Goal: Transaction & Acquisition: Purchase product/service

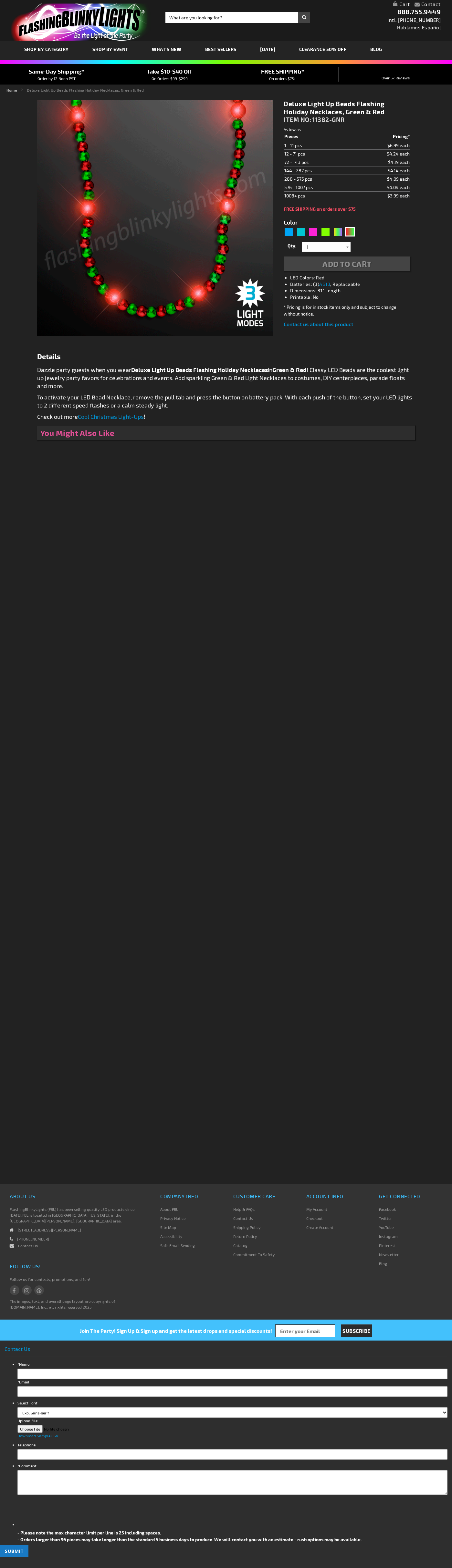
type input "5642"
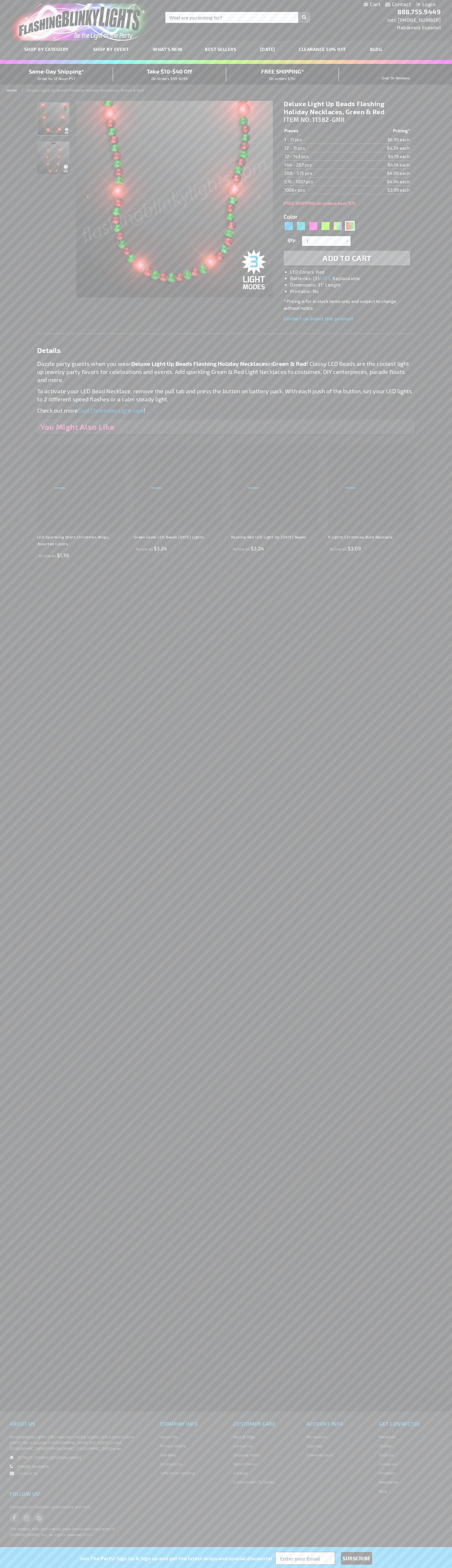
click at [347, 108] on h1 "Deluxe Light Up Beads Flashing Holiday Necklaces, Green & Red" at bounding box center [346, 108] width 126 height 16
click at [347, 258] on span "Add to Cart" at bounding box center [347, 257] width 49 height 9
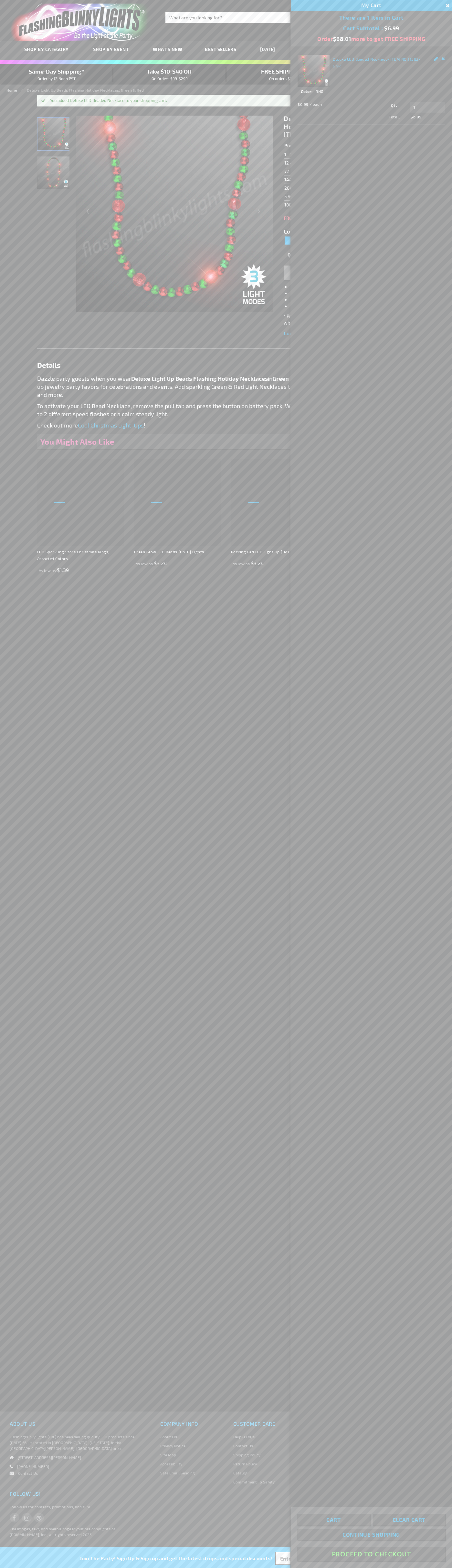
click at [371, 1554] on button "Proceed To Checkout" at bounding box center [371, 1554] width 148 height 15
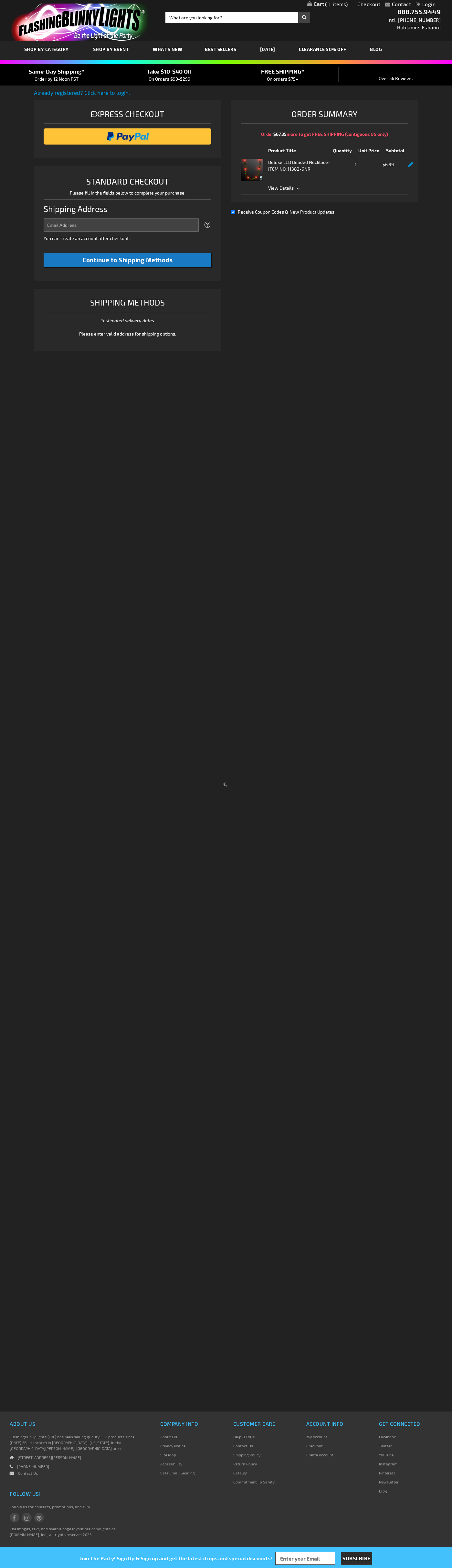
select select "US"
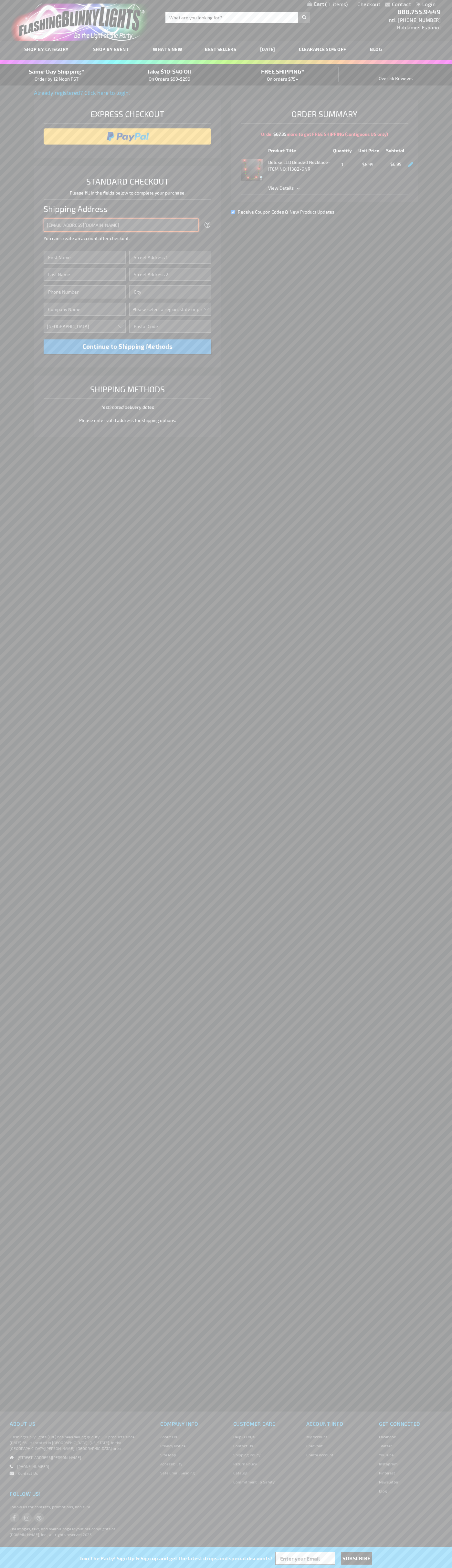
type input "johnsmith005@storebotmail.joonix.net"
type input "John"
type input "1600 Amphitheatre Parkway"
type input "First floor"
type input "mountain view"
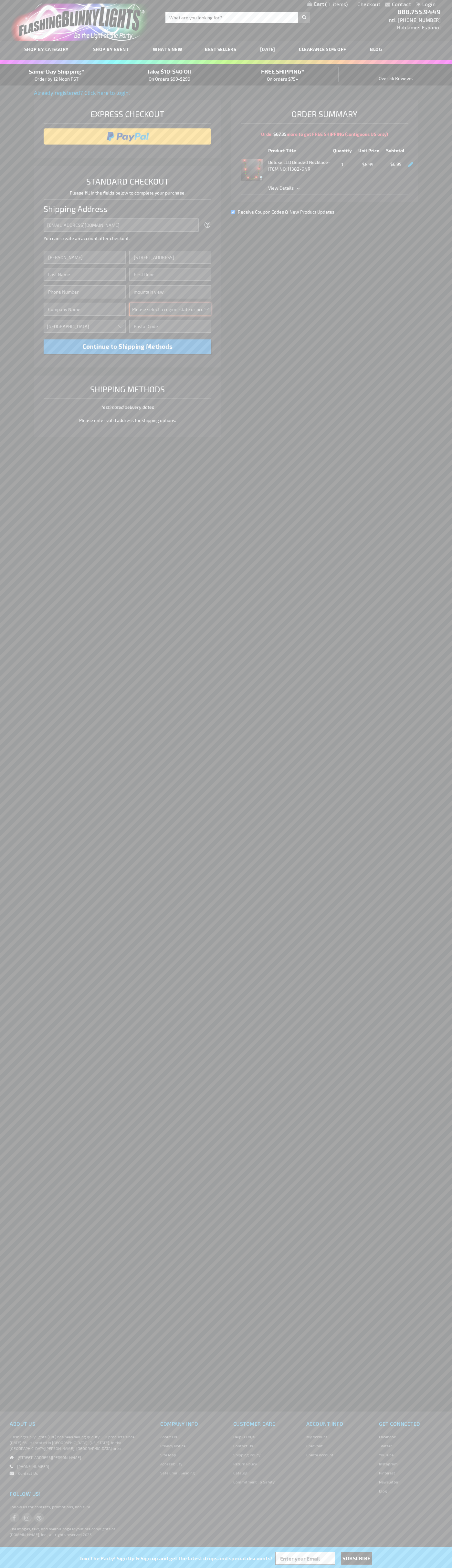
select select "12"
type input "94043"
type input "Smith"
type input "6502530000"
type input "John Smith"
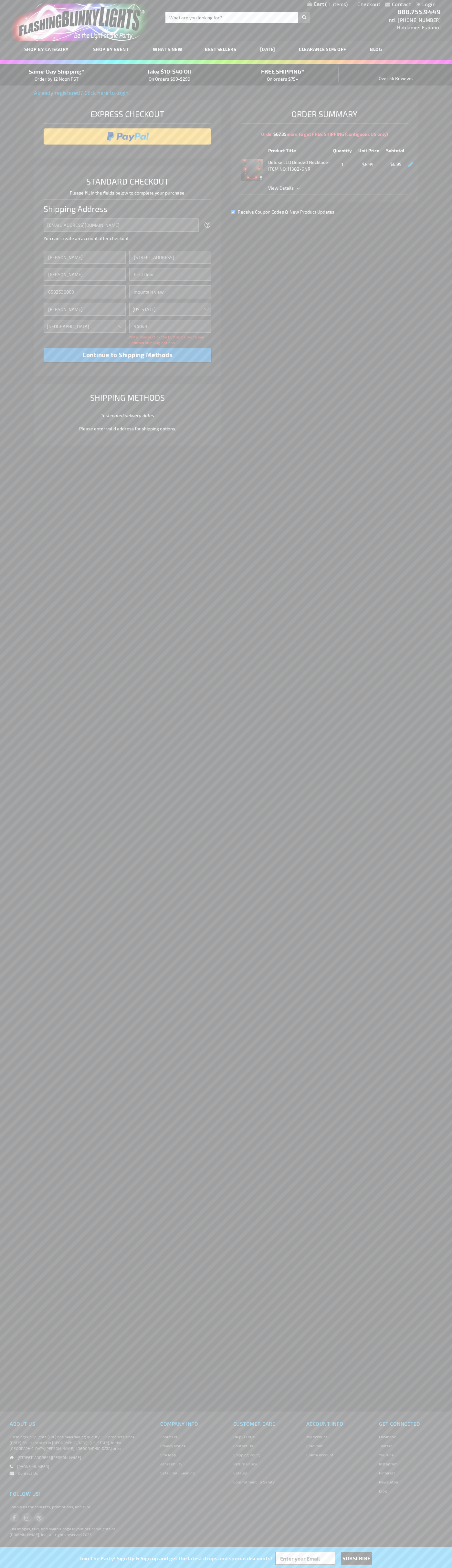
click at [57, 75] on div "Same-Day Shipping* Order by 12 Noon PST" at bounding box center [57, 74] width 113 height 15
click at [127, 136] on input "image" at bounding box center [127, 136] width 161 height 13
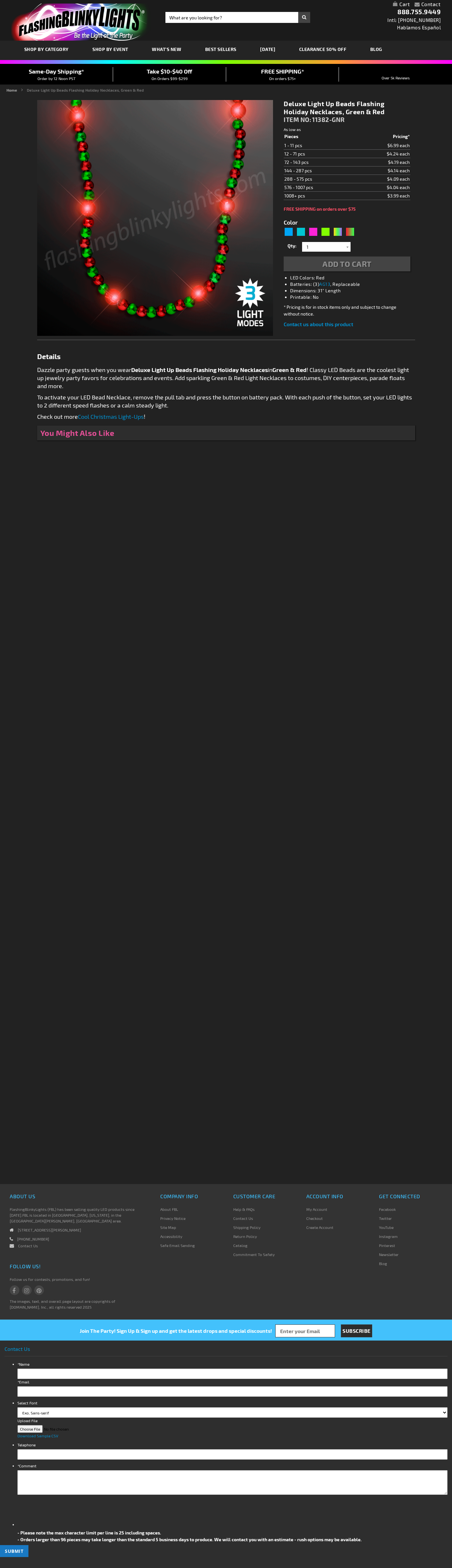
type input "5642"
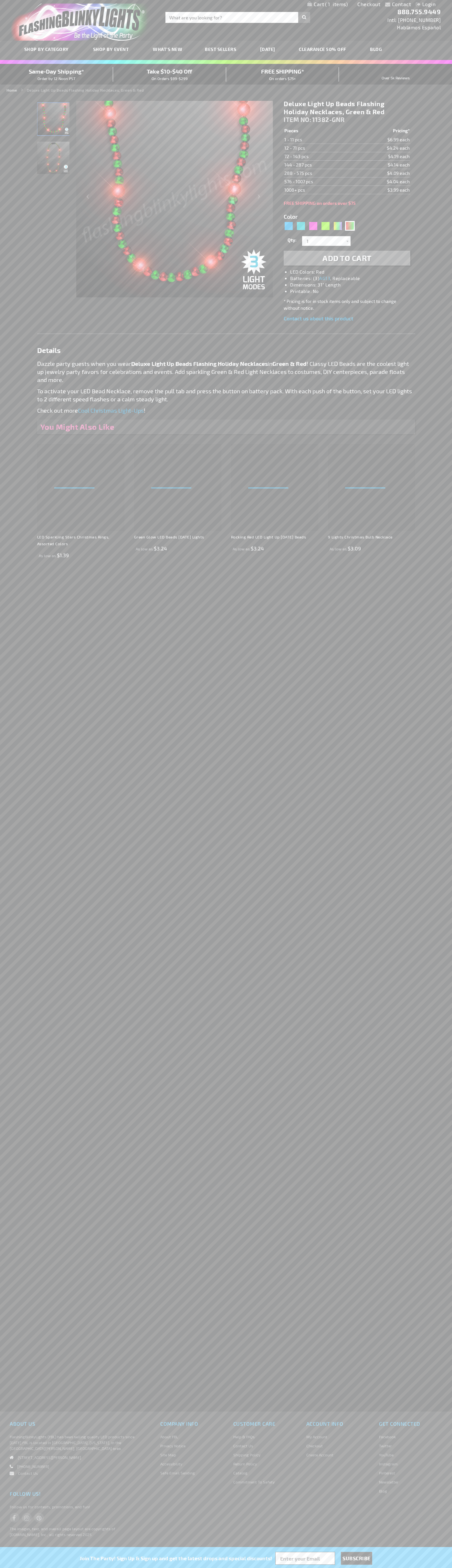
click at [327, 4] on span "1" at bounding box center [336, 4] width 23 height 6
